Goal: Task Accomplishment & Management: Use online tool/utility

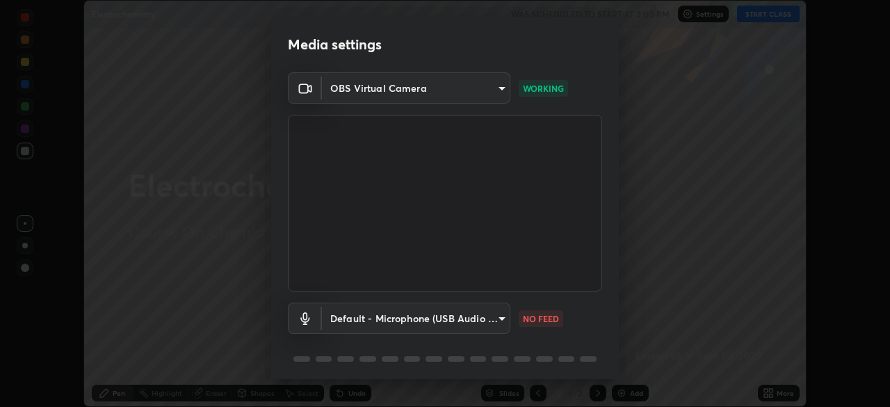
scroll to position [49, 0]
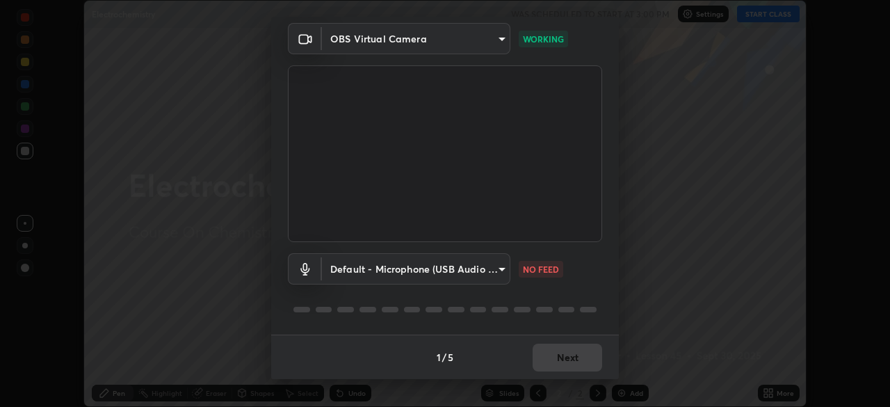
click at [566, 357] on div "1 / 5 Next" at bounding box center [444, 356] width 347 height 44
click at [567, 354] on div "1 / 5 Next" at bounding box center [444, 356] width 347 height 44
click at [497, 269] on body "Erase all Electrochemistry WAS SCHEDULED TO START AT 3:00 PM Settings START CLA…" at bounding box center [445, 203] width 890 height 407
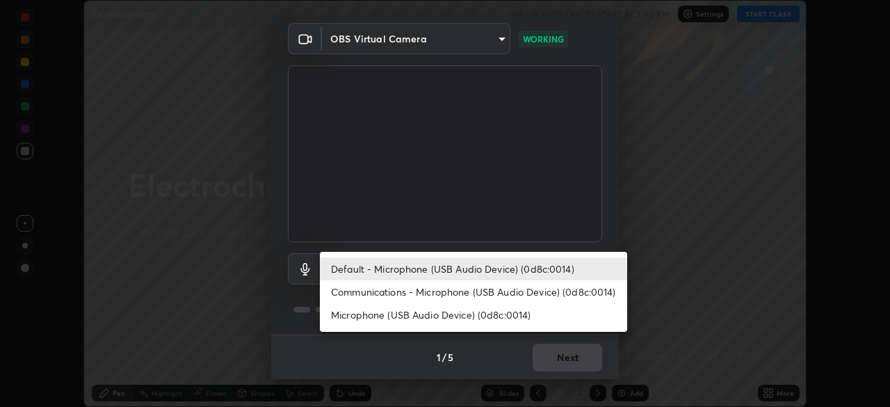
click at [514, 318] on li "Microphone (USB Audio Device) (0d8c:0014)" at bounding box center [473, 314] width 307 height 23
type input "66f9fcd0f0e969ea4bc672ce54293e58aedafdca325a9fed543dad14dc924639"
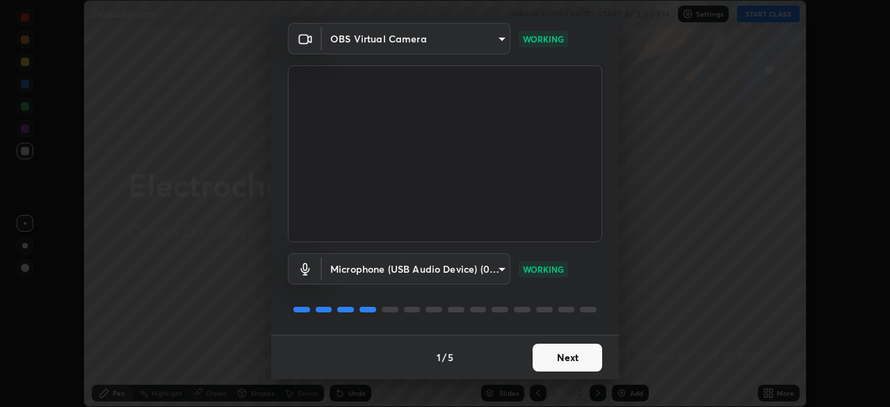
click at [550, 350] on button "Next" at bounding box center [566, 357] width 69 height 28
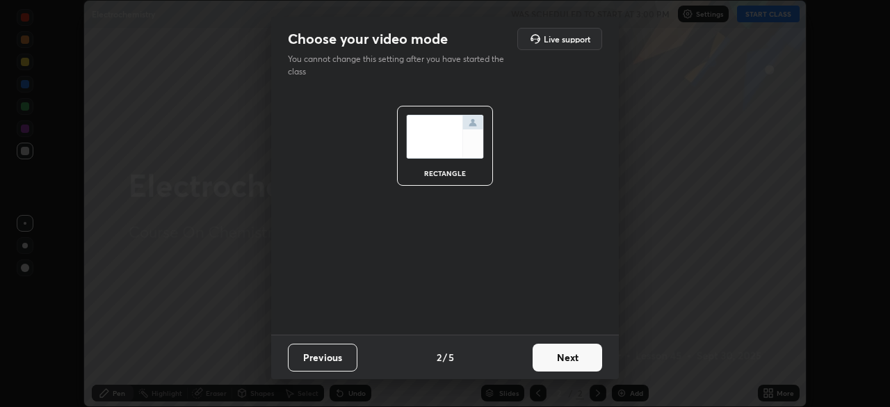
click at [554, 363] on button "Next" at bounding box center [566, 357] width 69 height 28
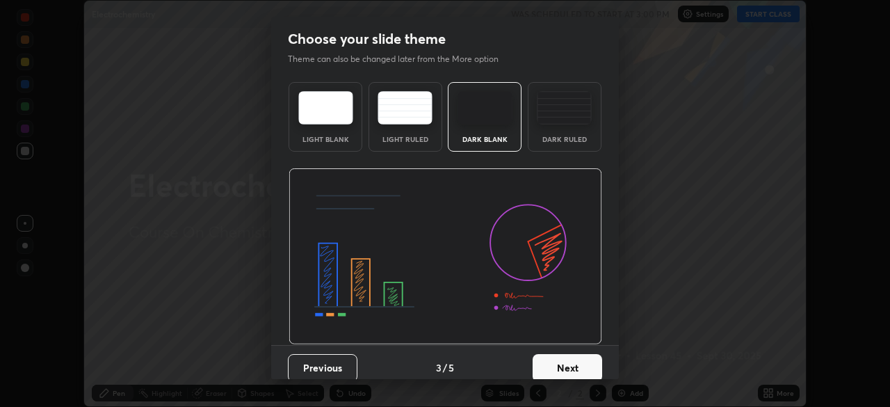
click at [543, 364] on button "Next" at bounding box center [566, 368] width 69 height 28
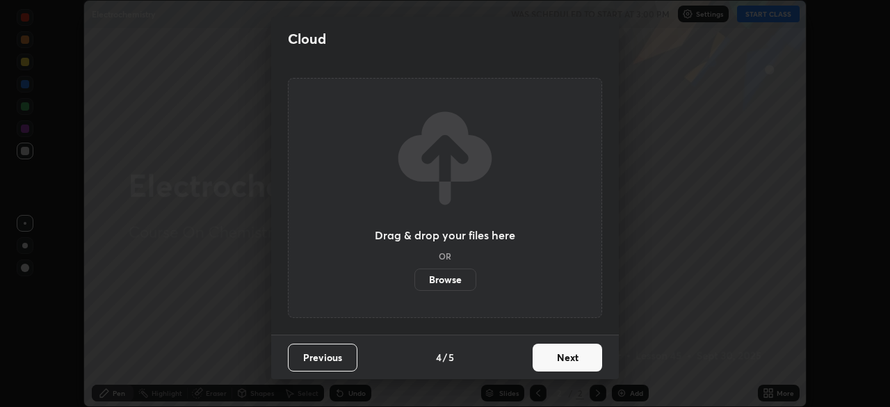
click at [548, 358] on button "Next" at bounding box center [566, 357] width 69 height 28
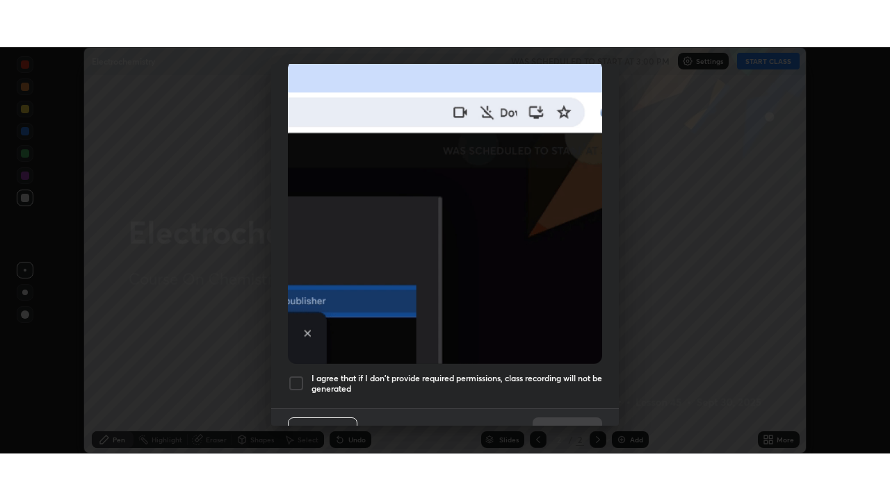
scroll to position [333, 0]
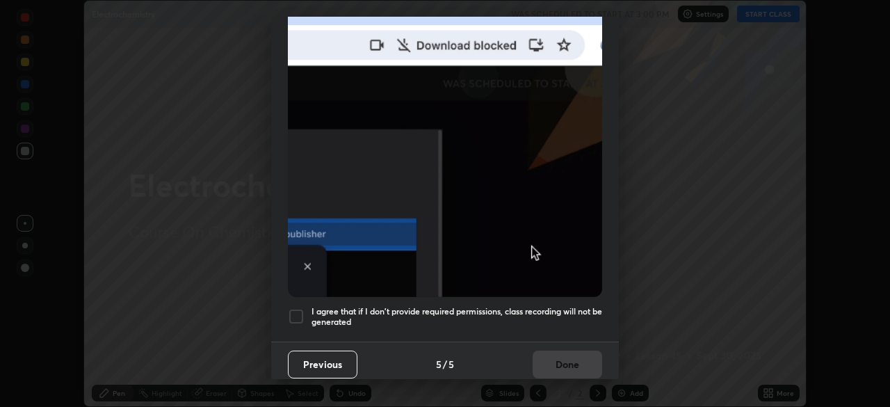
click at [382, 306] on h5 "I agree that if I don't provide required permissions, class recording will not …" at bounding box center [456, 317] width 290 height 22
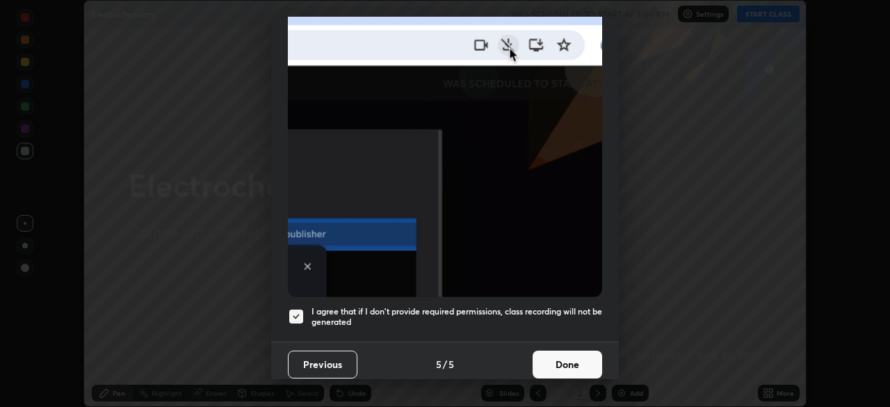
click at [564, 361] on button "Done" at bounding box center [566, 364] width 69 height 28
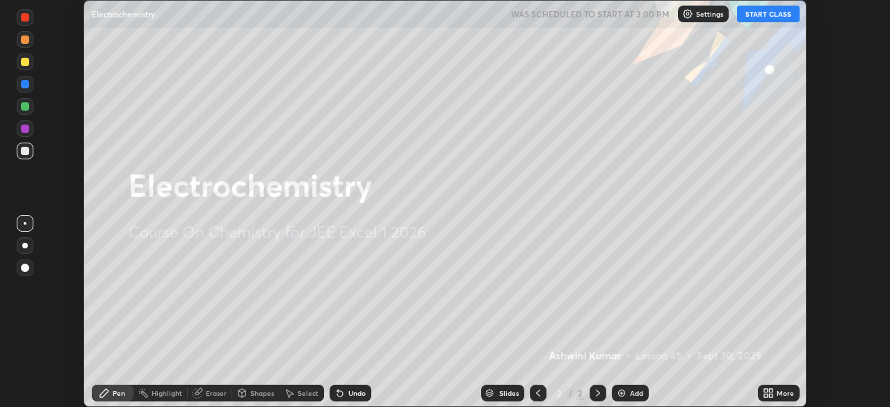
click at [764, 12] on button "START CLASS" at bounding box center [768, 14] width 63 height 17
click at [771, 395] on icon at bounding box center [770, 394] width 3 height 3
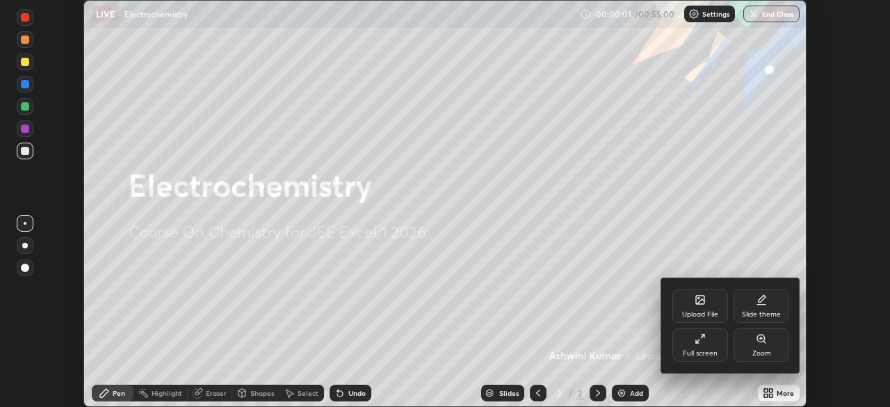
click at [698, 345] on div "Full screen" at bounding box center [700, 344] width 56 height 33
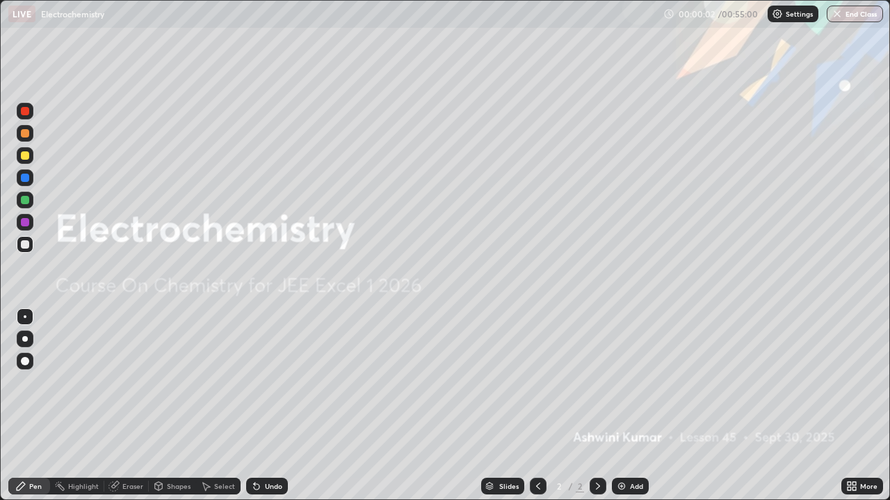
scroll to position [500, 890]
click at [590, 406] on div at bounding box center [597, 486] width 17 height 17
click at [617, 406] on img at bounding box center [621, 486] width 11 height 11
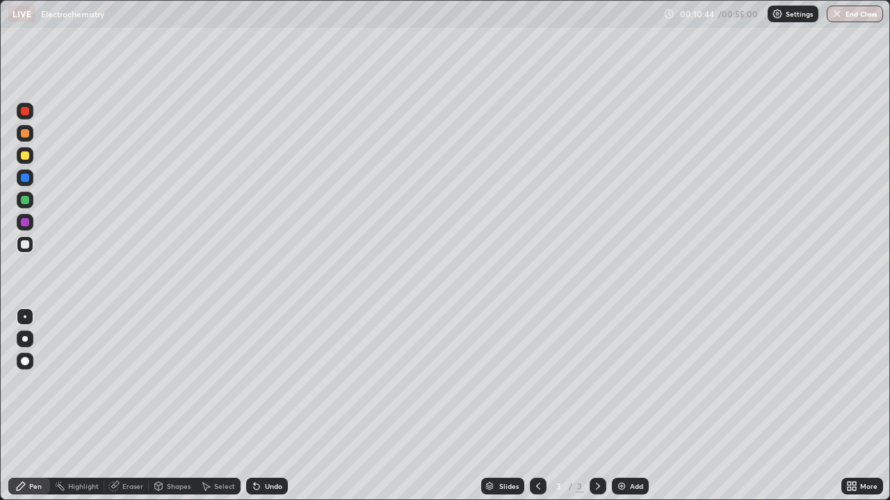
click at [130, 406] on div "Eraser" at bounding box center [126, 486] width 44 height 17
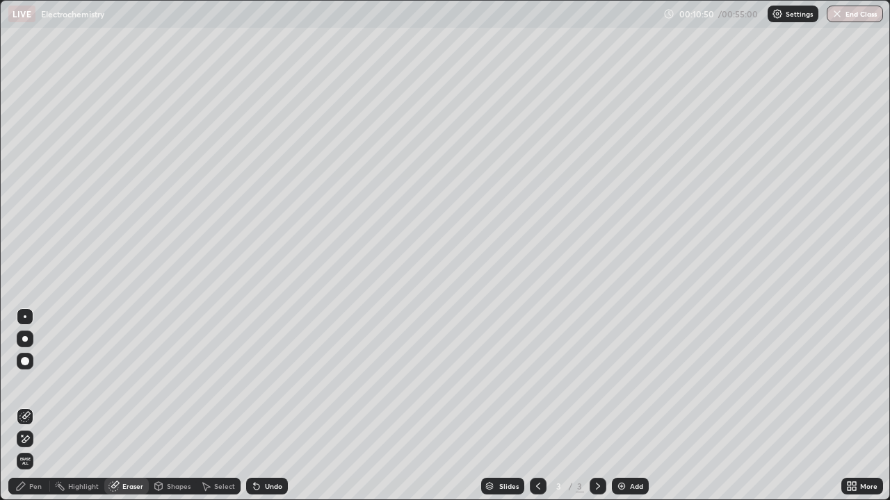
click at [31, 406] on div "Pen" at bounding box center [29, 486] width 42 height 17
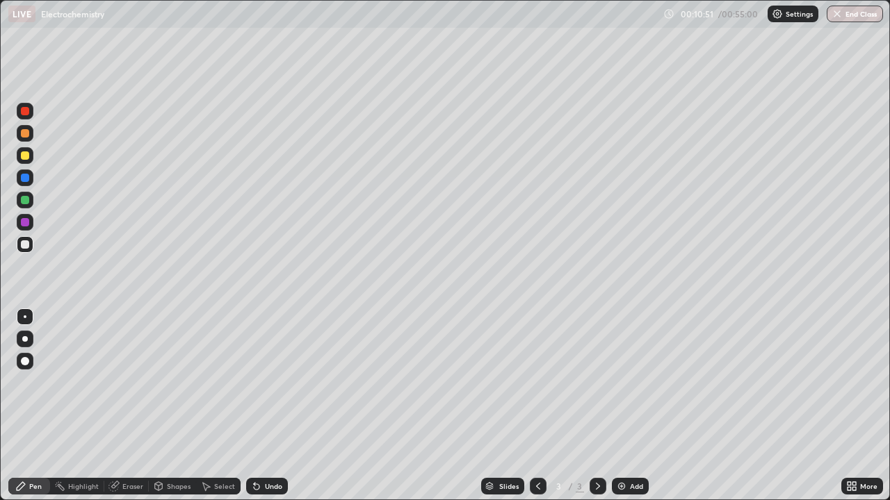
click at [19, 218] on div at bounding box center [25, 222] width 17 height 17
click at [619, 406] on img at bounding box center [621, 486] width 11 height 11
click at [536, 406] on icon at bounding box center [537, 486] width 11 height 11
click at [616, 406] on img at bounding box center [621, 486] width 11 height 11
click at [26, 240] on div at bounding box center [25, 244] width 8 height 8
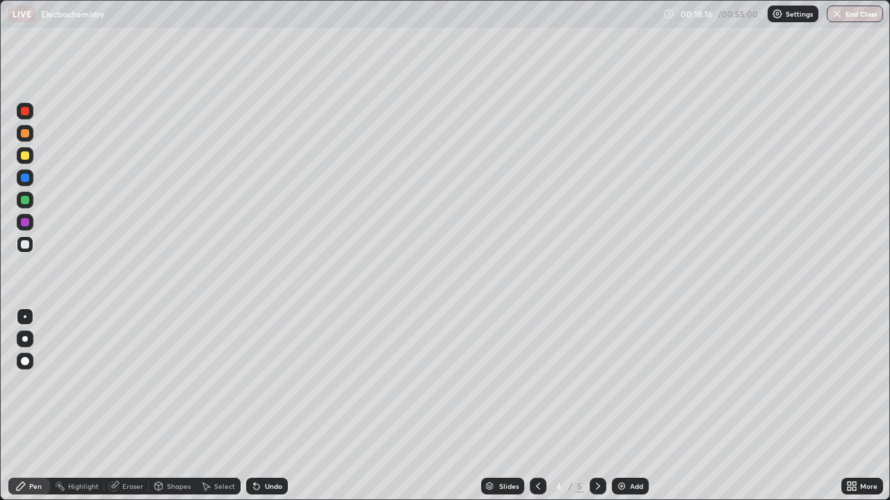
click at [698, 406] on div "Slides 4 / 5 Add" at bounding box center [564, 487] width 553 height 28
click at [616, 406] on img at bounding box center [621, 486] width 11 height 11
click at [129, 406] on div "Eraser" at bounding box center [132, 486] width 21 height 7
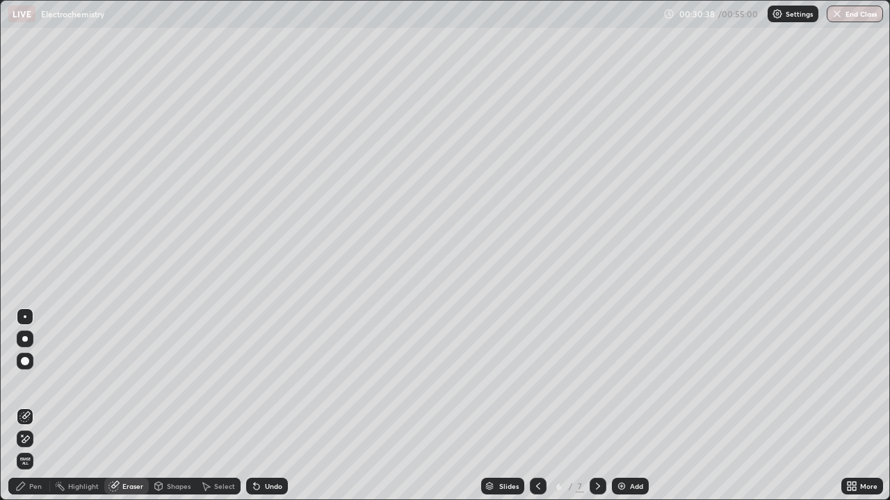
click at [37, 406] on div "Pen" at bounding box center [35, 486] width 13 height 7
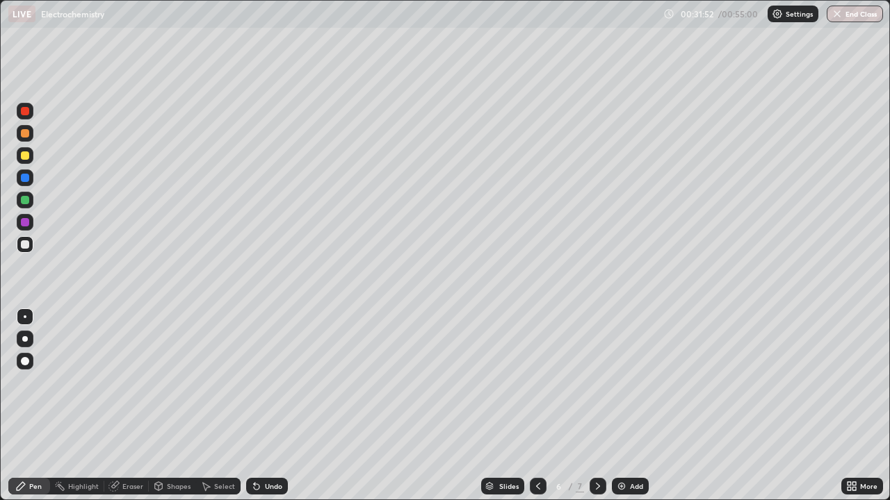
click at [542, 406] on div at bounding box center [538, 486] width 17 height 17
click at [596, 406] on icon at bounding box center [597, 486] width 11 height 11
click at [618, 406] on img at bounding box center [621, 486] width 11 height 11
click at [858, 15] on button "End Class" at bounding box center [855, 14] width 55 height 17
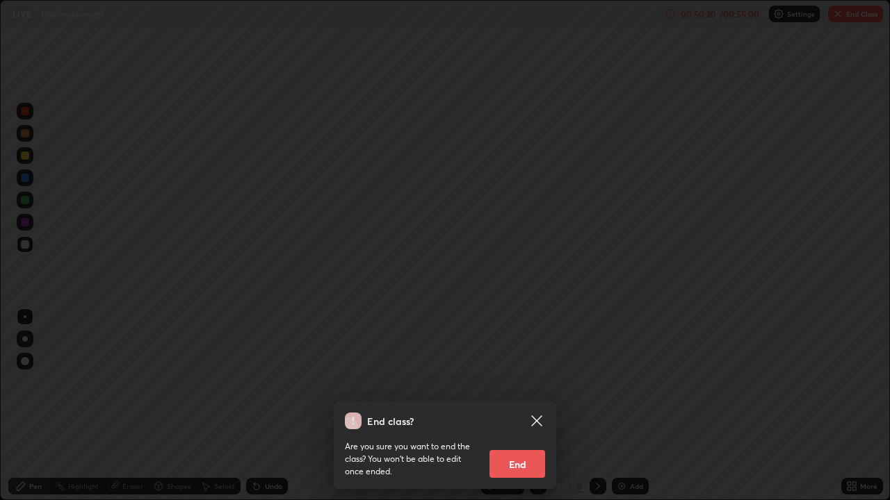
click at [509, 406] on button "End" at bounding box center [517, 464] width 56 height 28
